Goal: Communication & Community: Connect with others

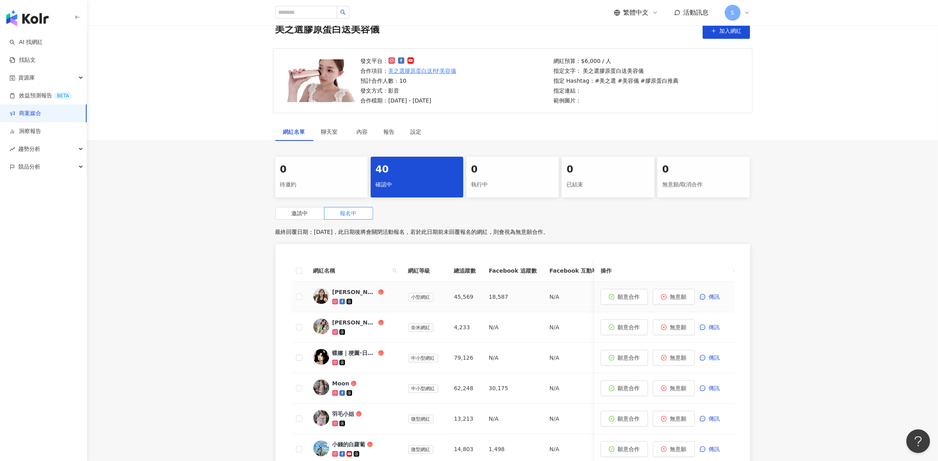
click at [338, 289] on div "[PERSON_NAME]" at bounding box center [354, 292] width 44 height 8
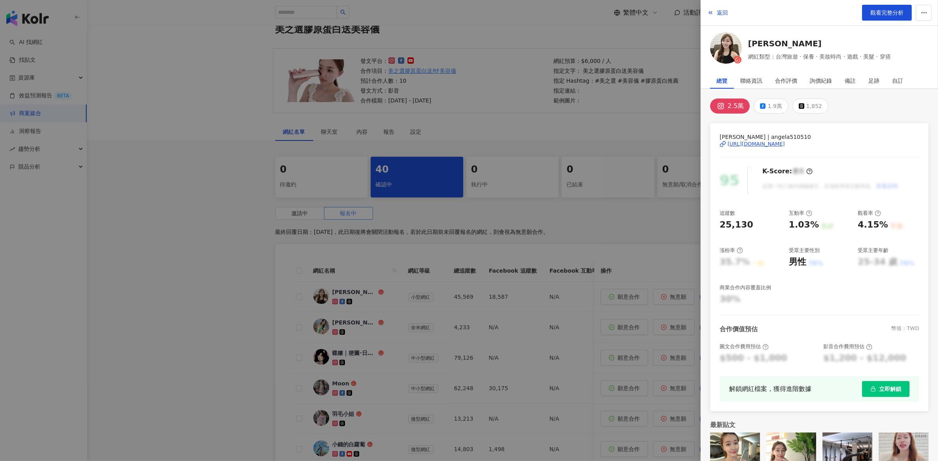
click at [768, 141] on div "[URL][DOMAIN_NAME]" at bounding box center [755, 143] width 57 height 7
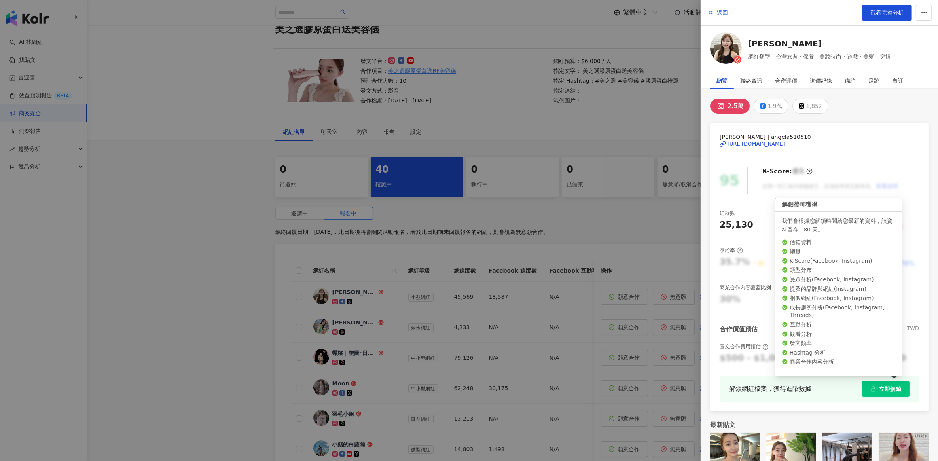
click at [884, 389] on span "立即解鎖" at bounding box center [890, 389] width 22 height 6
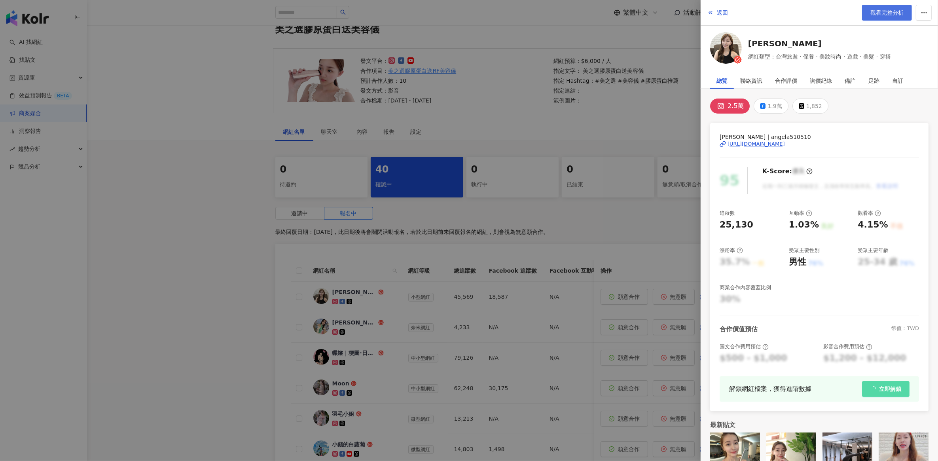
click at [885, 17] on link "觀看完整分析" at bounding box center [887, 13] width 50 height 16
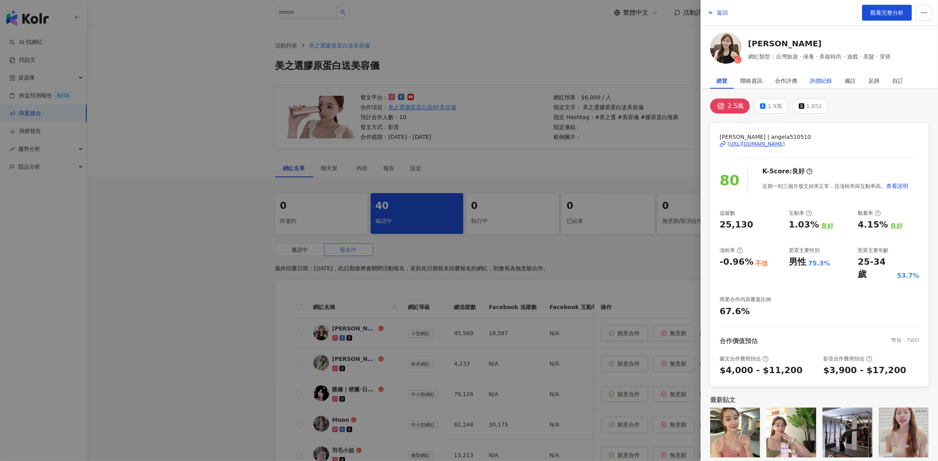
click at [831, 81] on div "詢價紀錄" at bounding box center [820, 81] width 22 height 16
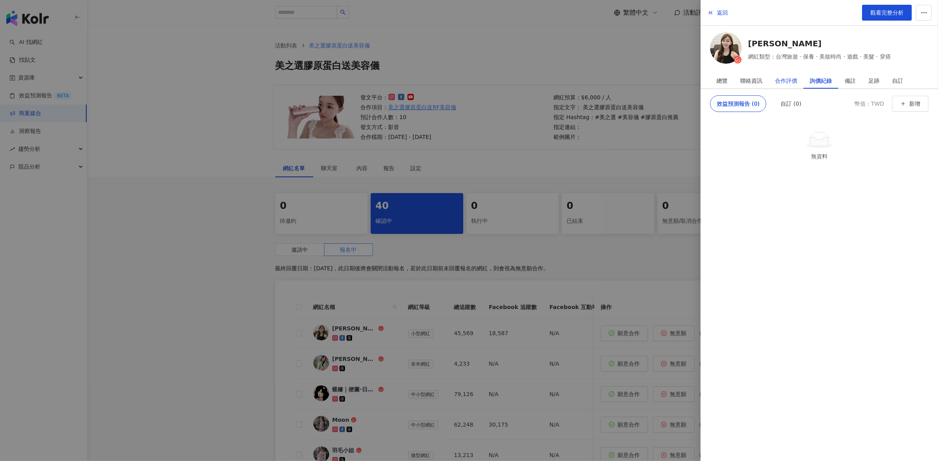
click at [788, 80] on div "合作評價" at bounding box center [786, 81] width 22 height 16
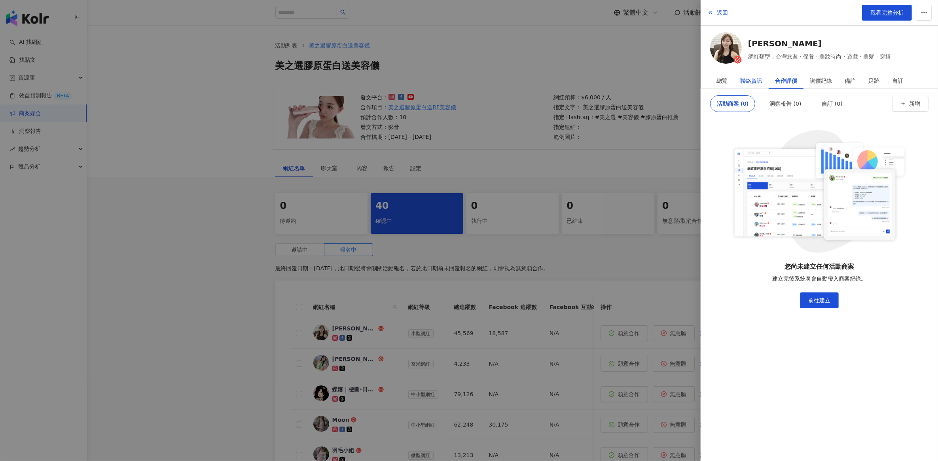
click at [748, 81] on div "聯絡資訊" at bounding box center [751, 81] width 22 height 16
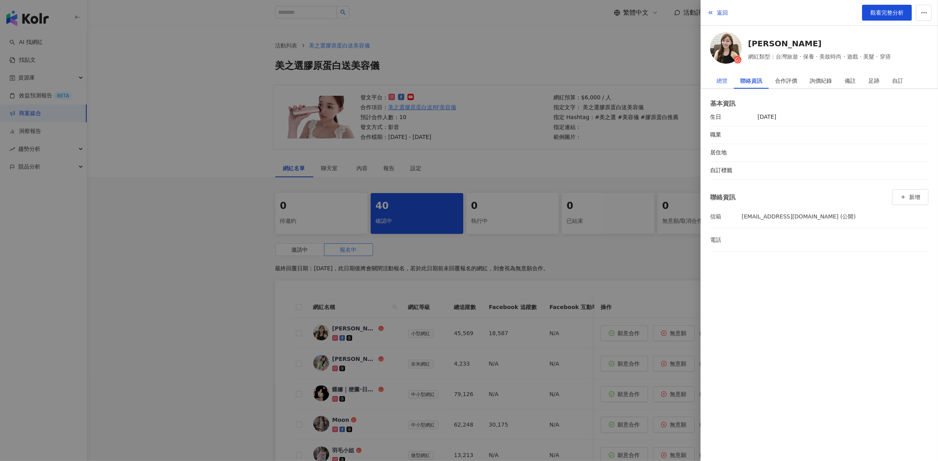
click at [714, 84] on div "總覽" at bounding box center [722, 81] width 24 height 16
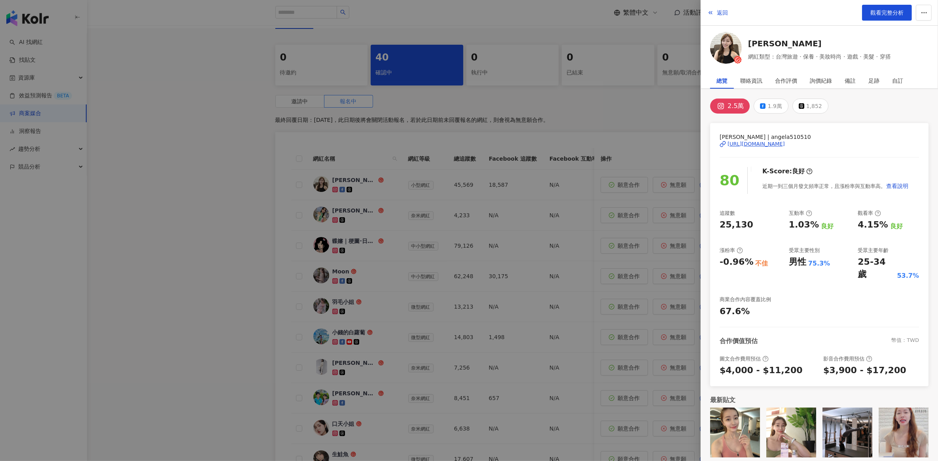
scroll to position [297, 0]
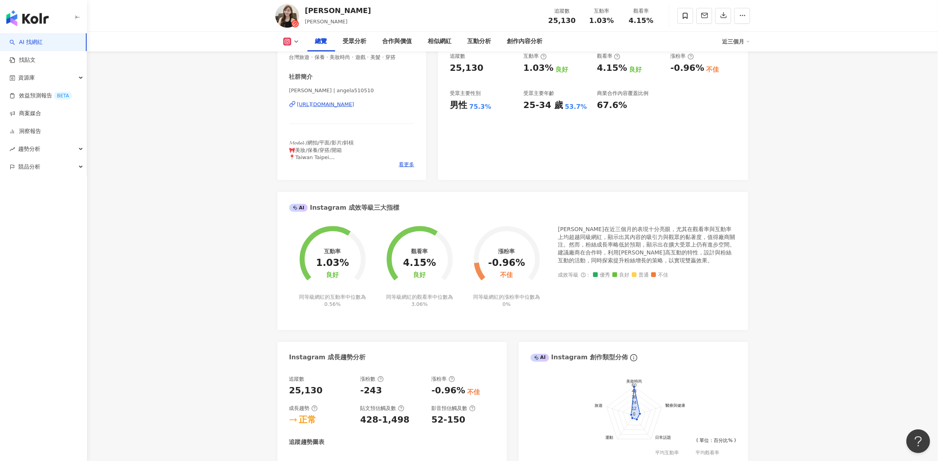
scroll to position [593, 0]
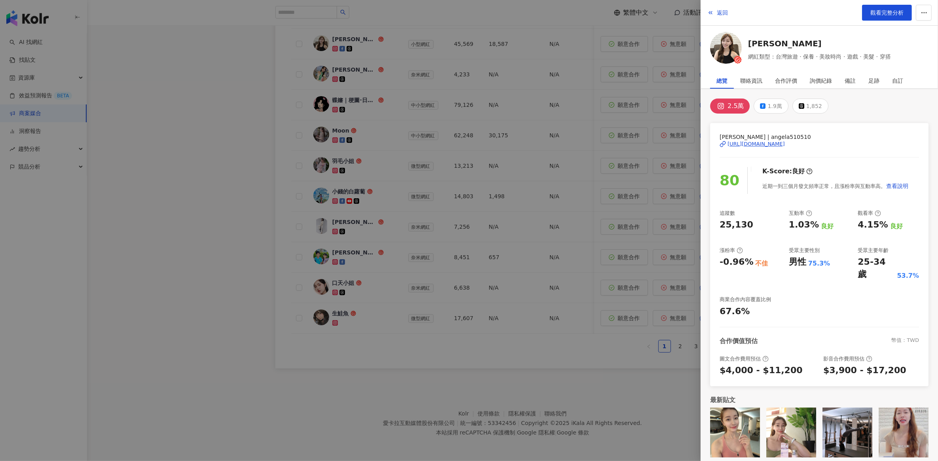
click at [230, 235] on div at bounding box center [469, 230] width 938 height 461
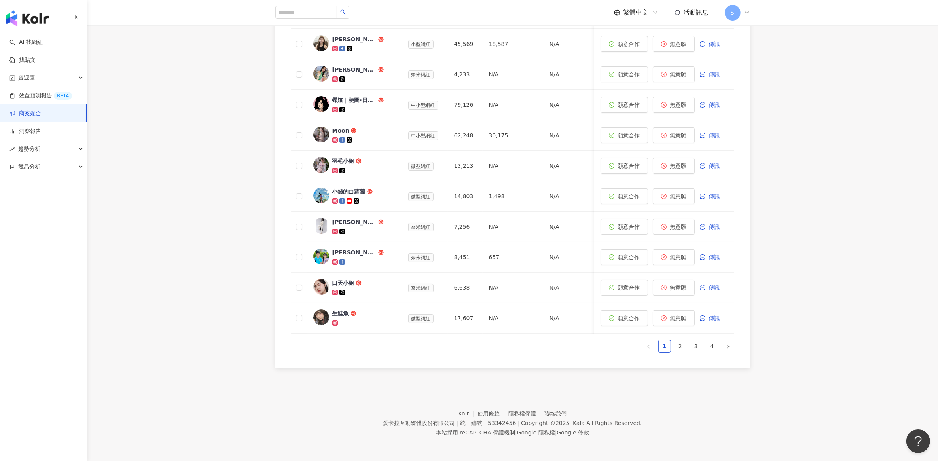
scroll to position [149, 0]
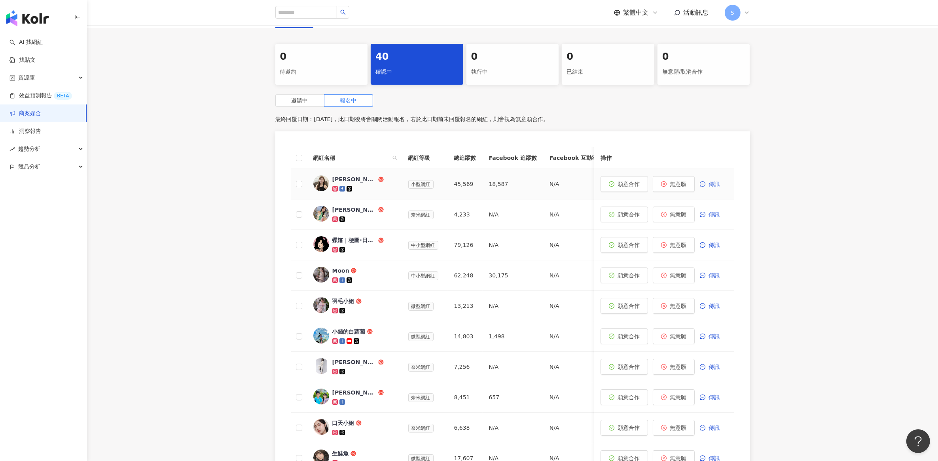
click at [709, 186] on span "傳訊" at bounding box center [713, 184] width 11 height 6
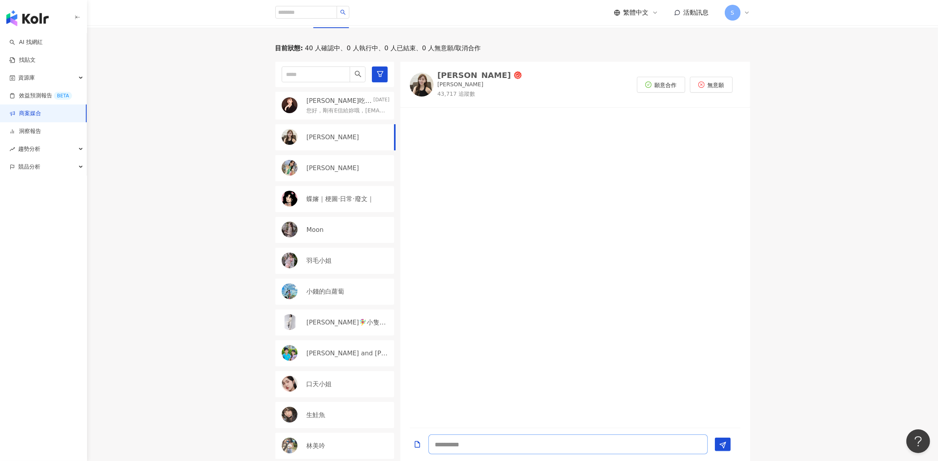
click at [484, 443] on textarea at bounding box center [567, 444] width 279 height 20
click at [544, 430] on textarea "**********" at bounding box center [567, 437] width 279 height 34
type textarea "**********"
click at [722, 437] on line "Send" at bounding box center [723, 436] width 3 height 3
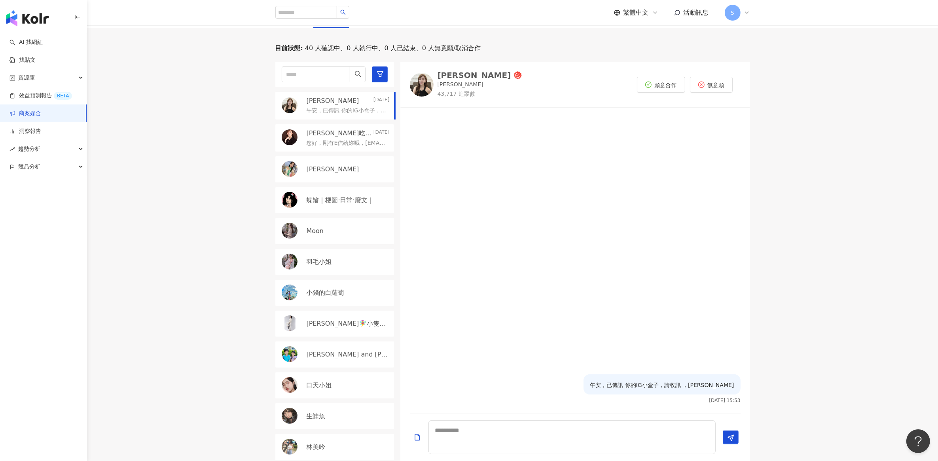
scroll to position [0, 0]
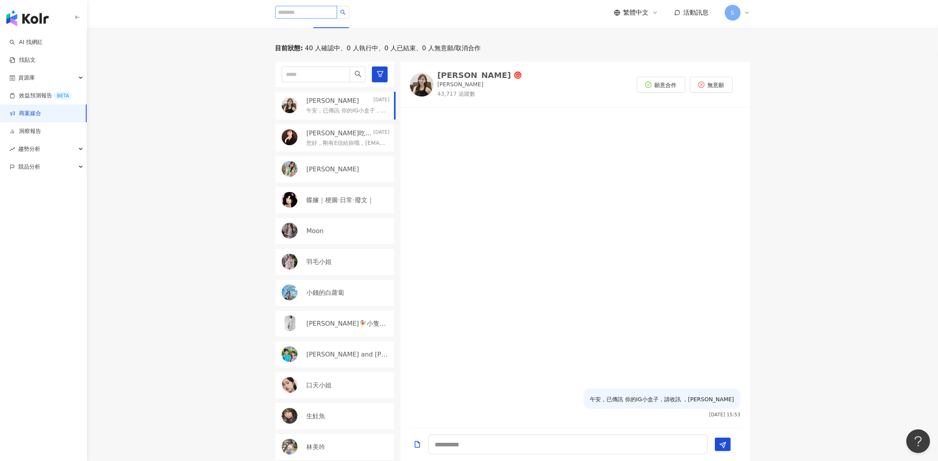
click at [307, 17] on input "search" at bounding box center [306, 12] width 62 height 13
paste input "**********"
type input "**********"
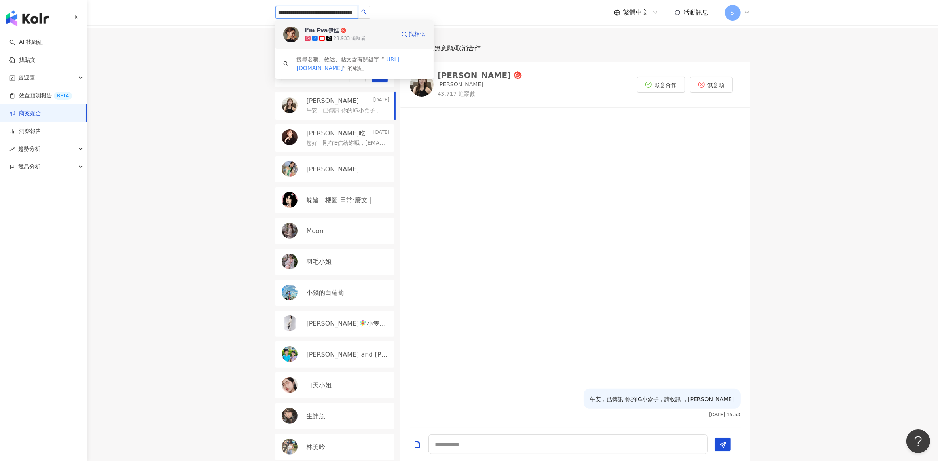
click at [386, 36] on div "28,933 追蹤者" at bounding box center [350, 38] width 90 height 8
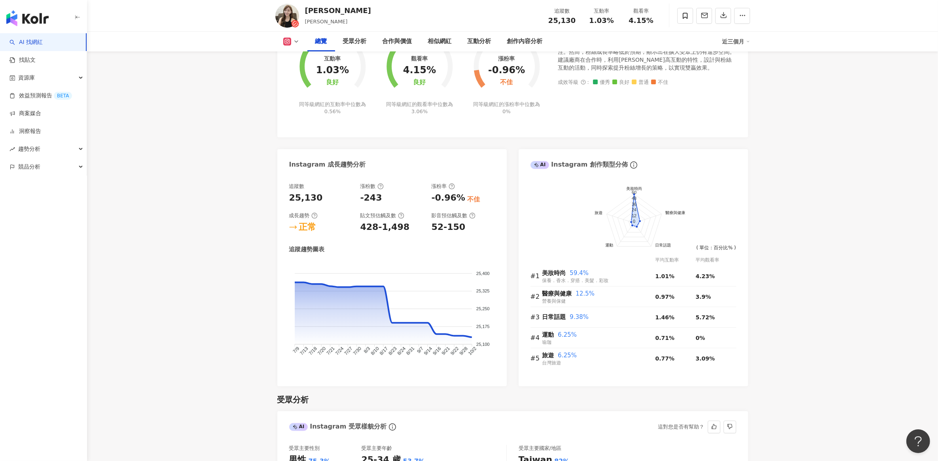
scroll to position [297, 0]
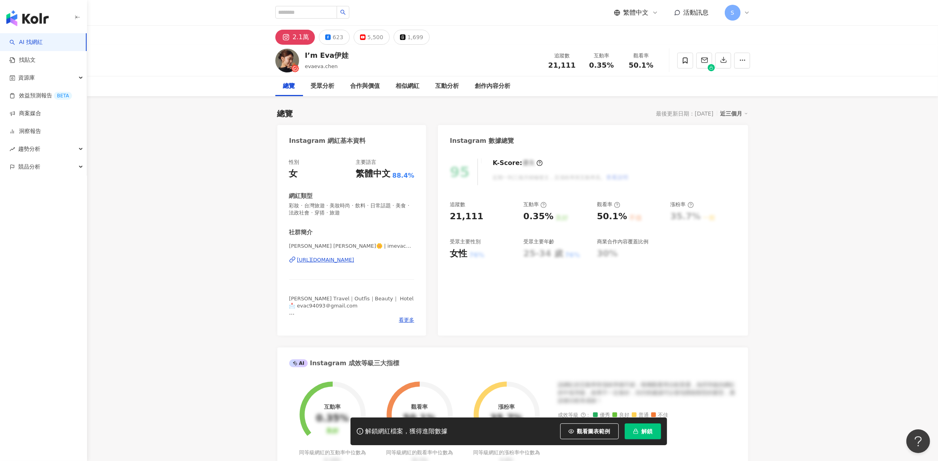
click at [647, 428] on span "解鎖" at bounding box center [646, 431] width 11 height 6
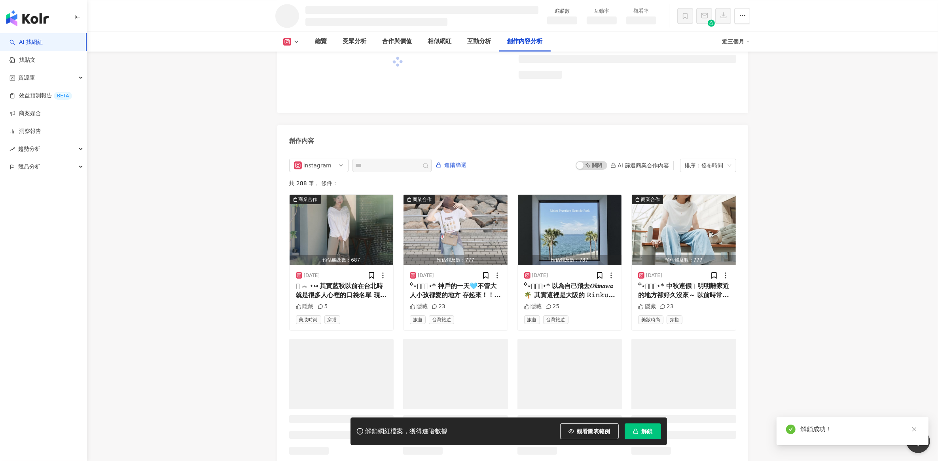
scroll to position [2110, 0]
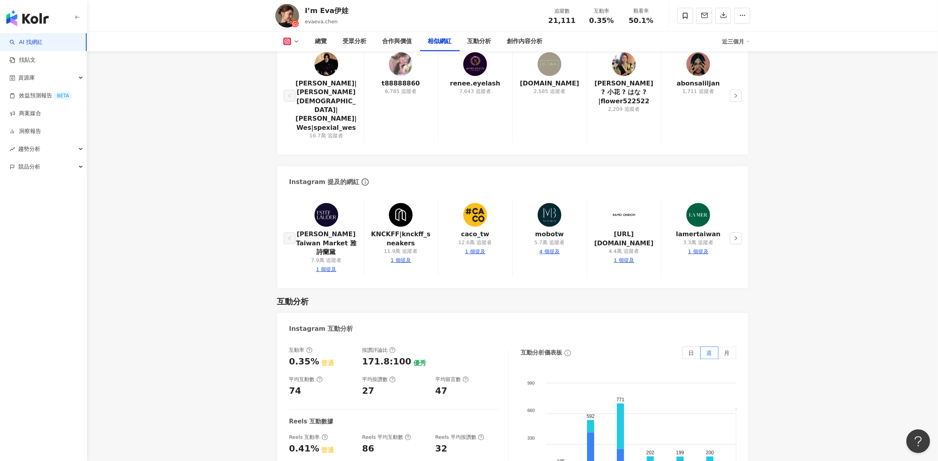
scroll to position [1176, 0]
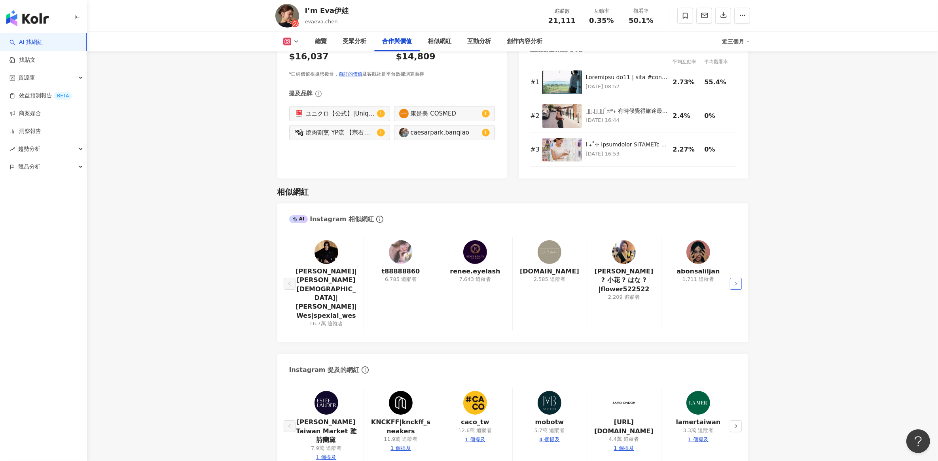
click at [734, 278] on button "button" at bounding box center [736, 284] width 12 height 12
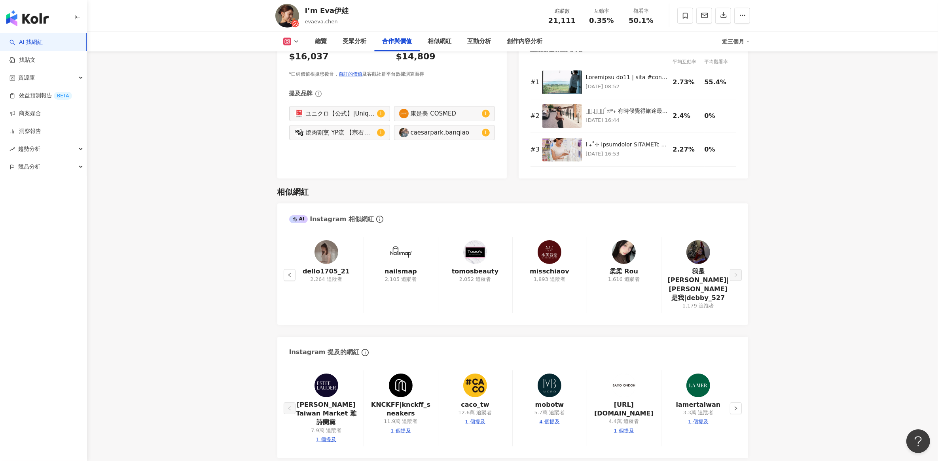
click at [331, 253] on img at bounding box center [326, 252] width 24 height 24
click at [728, 268] on link "我是黛比|小純是我|debby_527" at bounding box center [698, 285] width 61 height 36
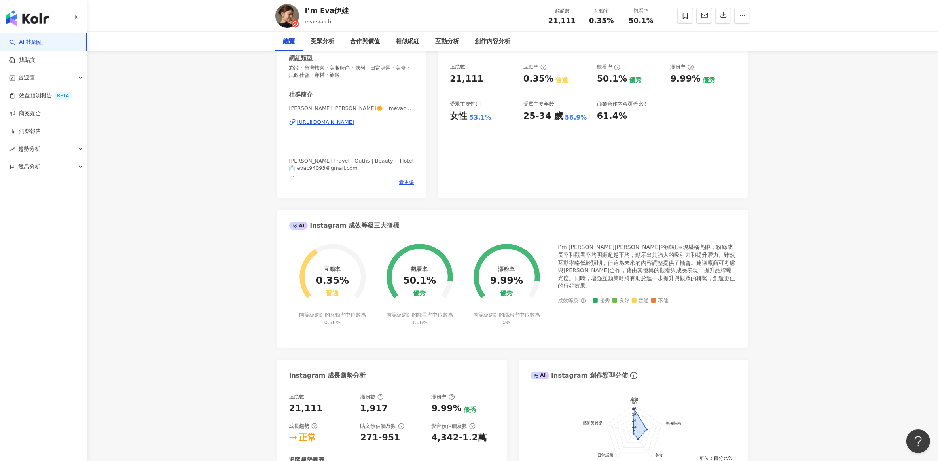
scroll to position [0, 0]
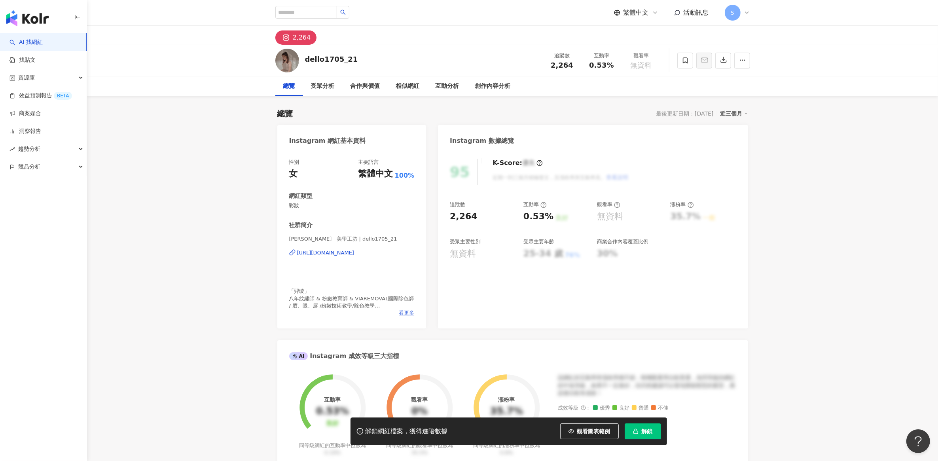
click at [414, 312] on span "看更多" at bounding box center [406, 312] width 15 height 7
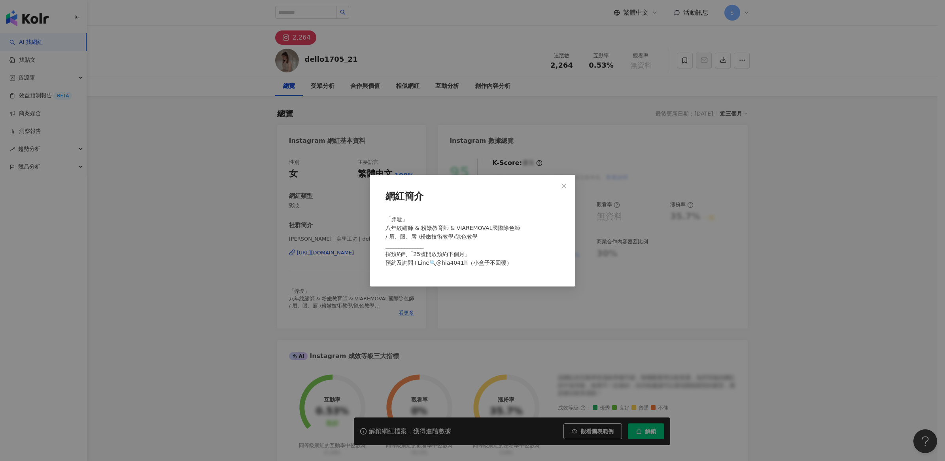
click at [191, 291] on div "網紅簡介 「羿璇」 八年紋繡師 & 粉嫩教育師 & VIAREMOVAL國際除色師 / 眉、眼、唇 /粉嫩技術教學/除色教學 ⎯⎯⎯⎯⎯⎯⎯⎯⎯⎯⎯⎯ 採預約…" at bounding box center [472, 230] width 945 height 461
